Goal: Navigation & Orientation: Understand site structure

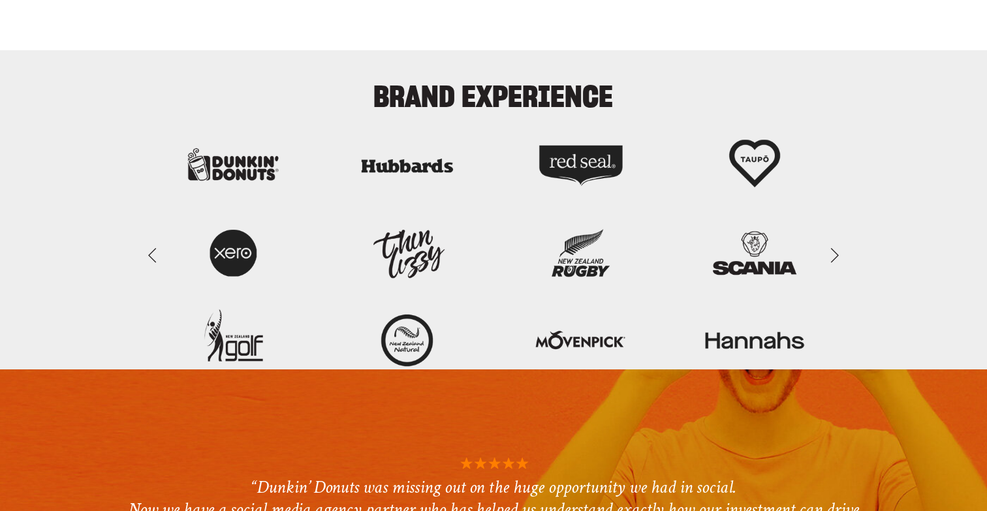
scroll to position [3104, 0]
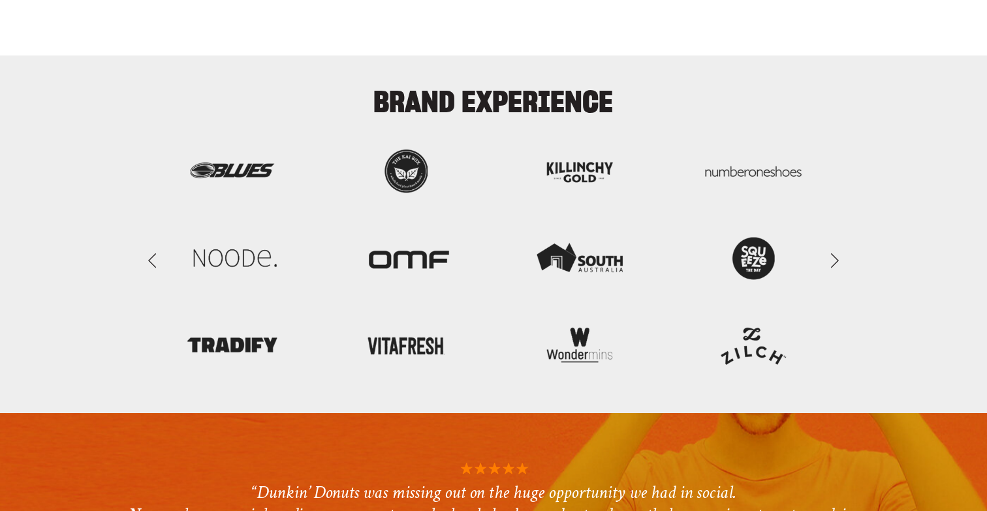
click at [163, 257] on link "Previous Slide" at bounding box center [152, 260] width 29 height 39
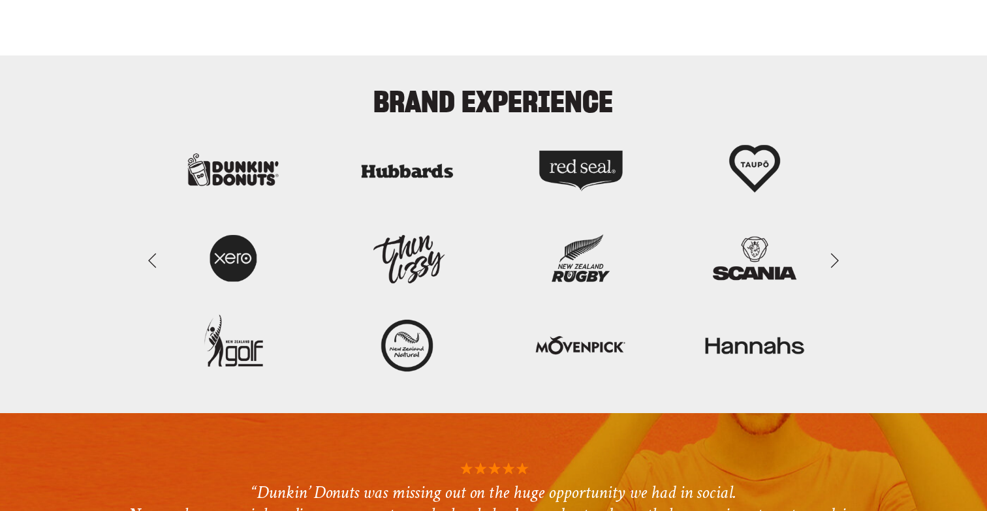
click at [838, 258] on link "Next Slide" at bounding box center [834, 260] width 29 height 39
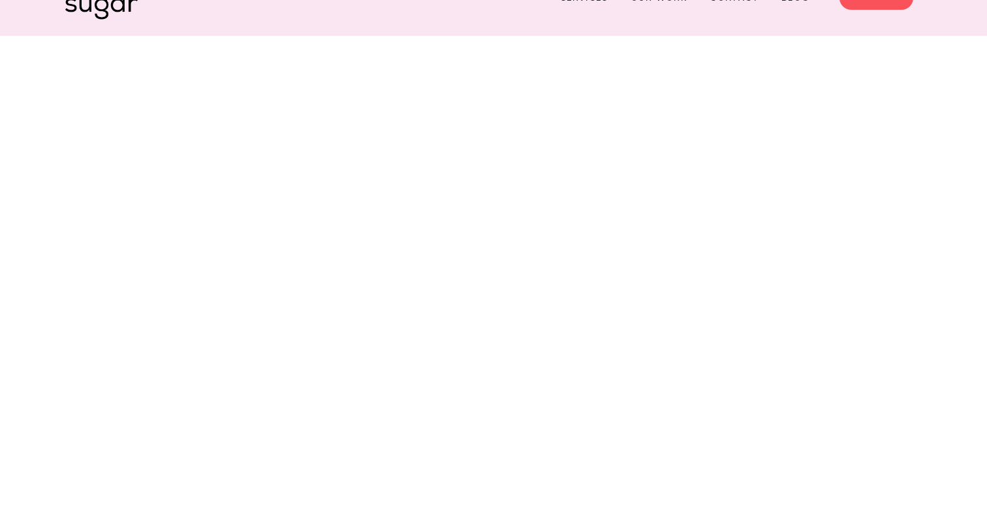
scroll to position [0, 0]
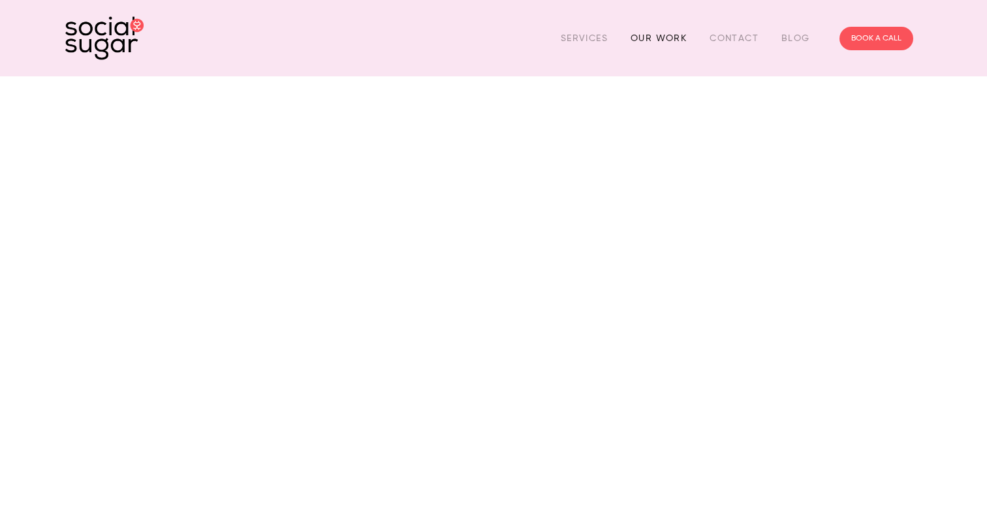
click at [652, 34] on link "Our Work" at bounding box center [659, 38] width 56 height 20
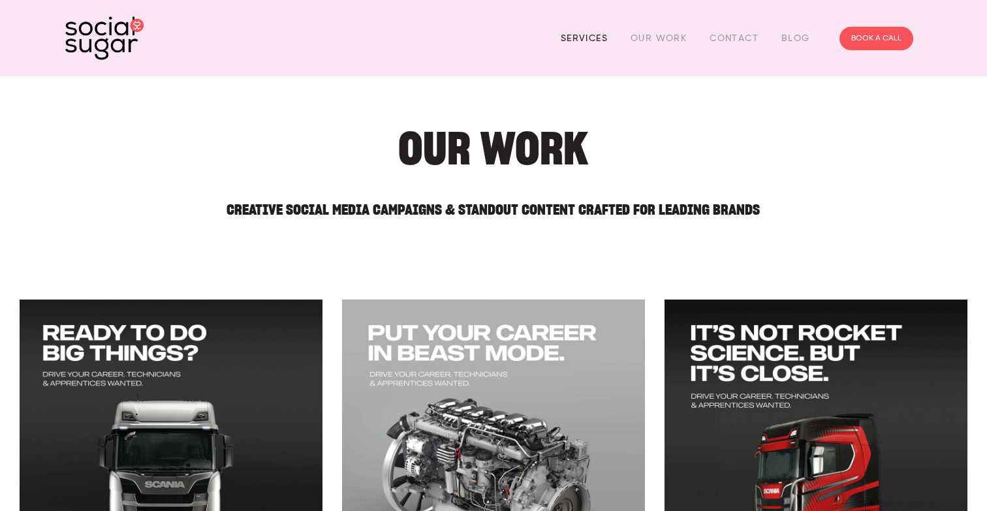
click at [579, 37] on link "Services" at bounding box center [584, 38] width 47 height 20
